Goal: Navigation & Orientation: Find specific page/section

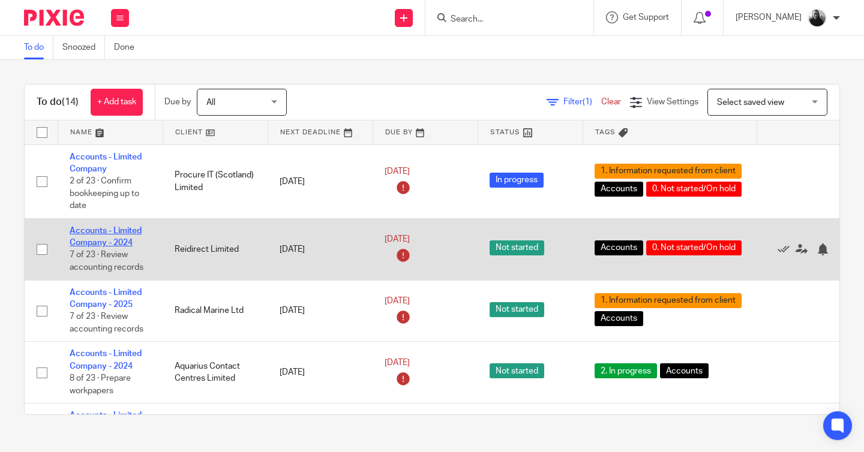
click at [122, 239] on link "Accounts - Limited Company - 2024" at bounding box center [106, 237] width 72 height 20
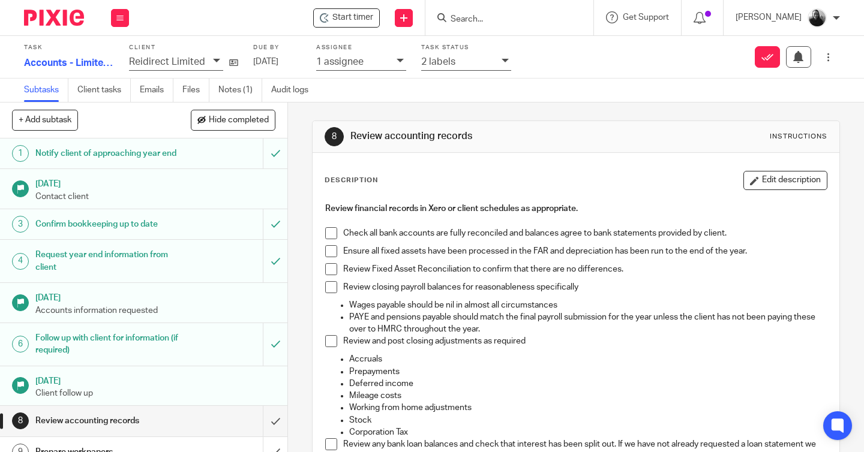
click at [50, 8] on div at bounding box center [49, 17] width 99 height 35
click at [52, 20] on img at bounding box center [54, 18] width 60 height 16
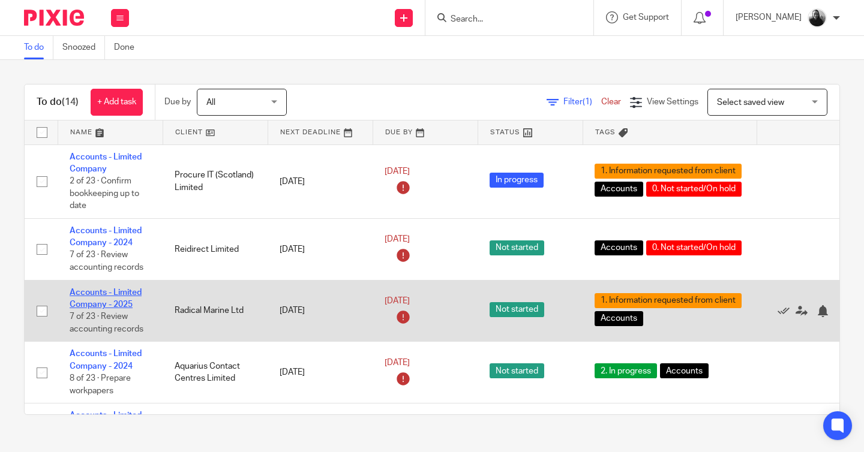
click at [119, 297] on link "Accounts - Limited Company - 2025" at bounding box center [106, 299] width 72 height 20
